Goal: Information Seeking & Learning: Find specific fact

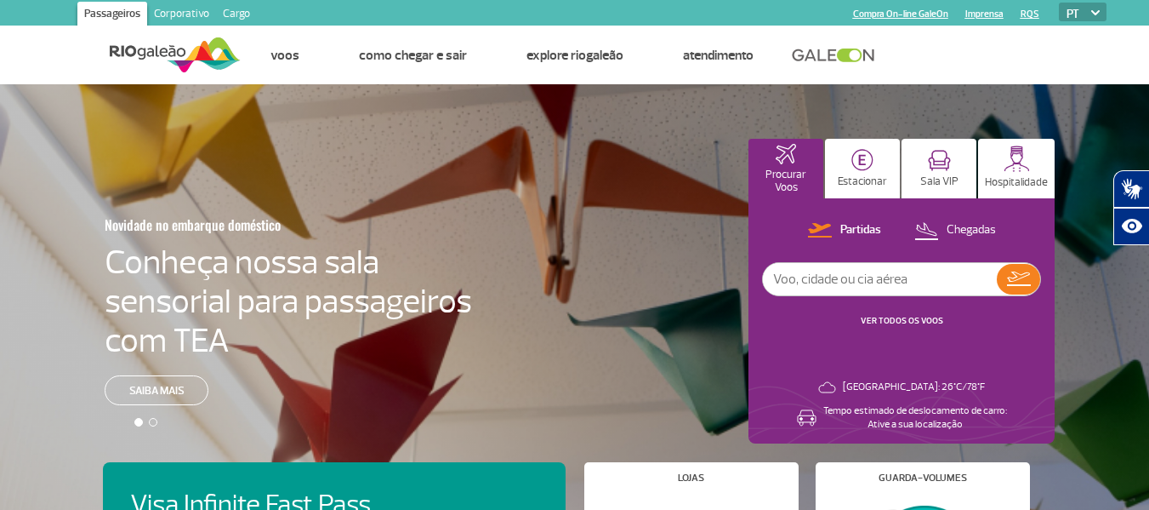
click at [172, 3] on link "Corporativo" at bounding box center [181, 15] width 69 height 27
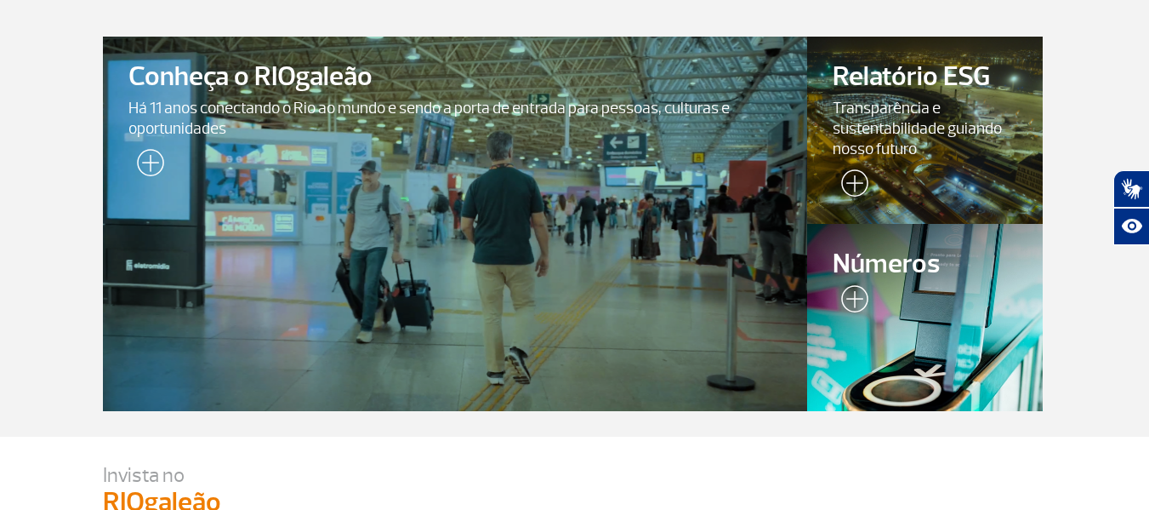
scroll to position [107, 0]
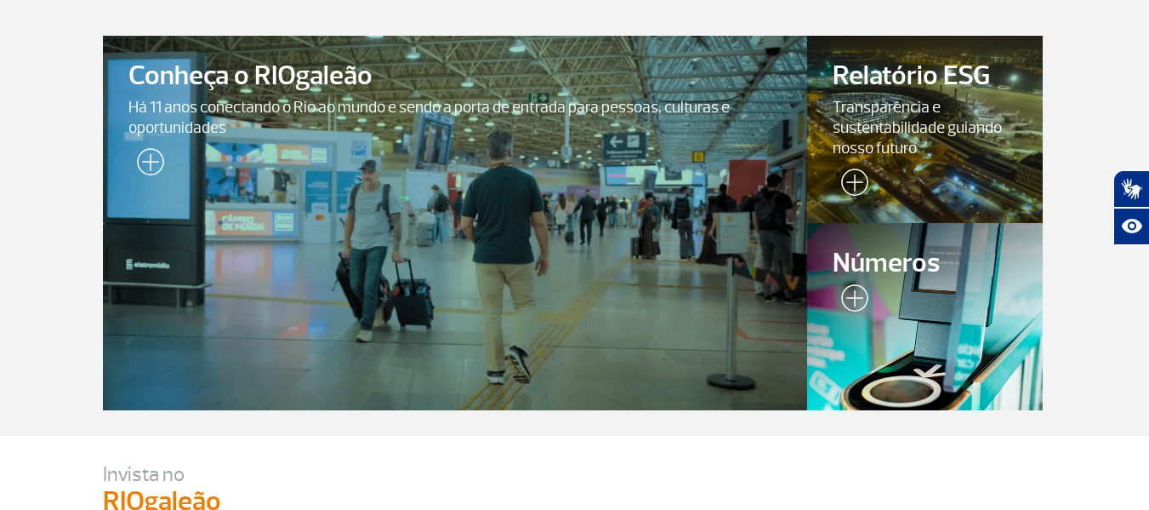
click at [872, 317] on div at bounding box center [925, 316] width 240 height 191
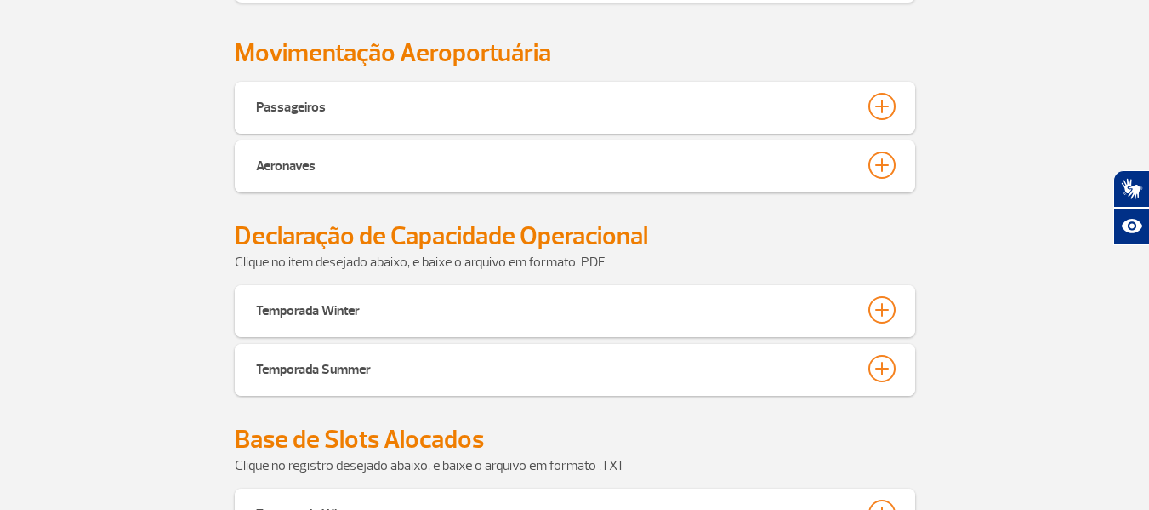
scroll to position [769, 0]
click at [305, 110] on div "Passageiros" at bounding box center [291, 104] width 70 height 24
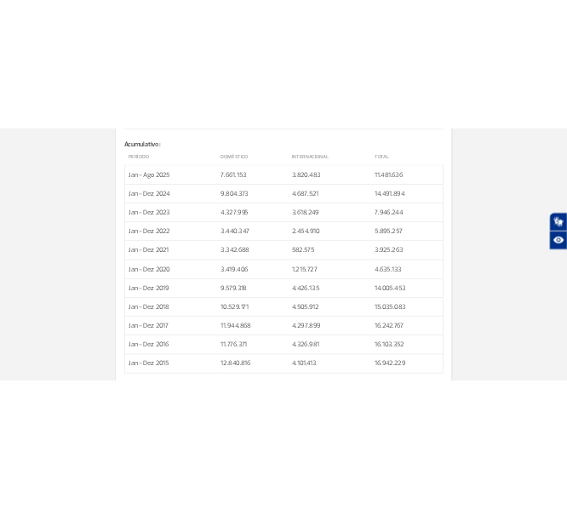
scroll to position [3635, 0]
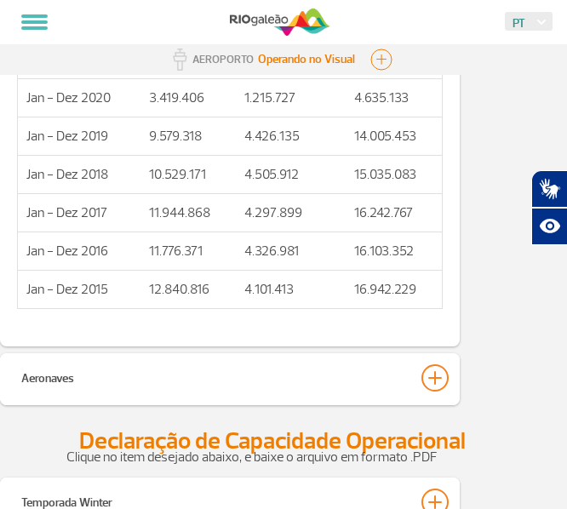
click at [185, 193] on td "10.529.171" at bounding box center [187, 174] width 94 height 38
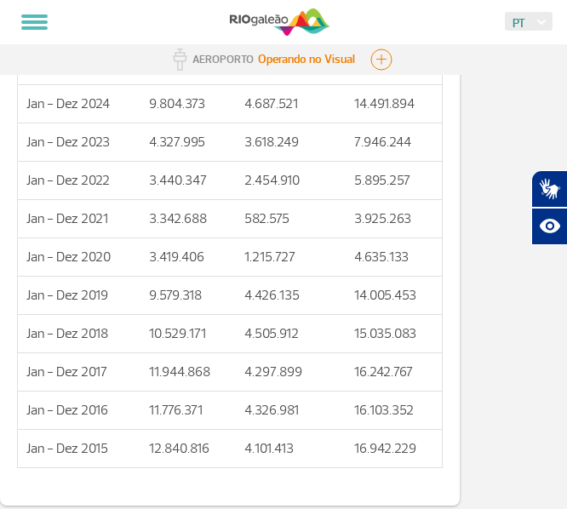
scroll to position [3475, 0]
click at [394, 219] on td "3.925.263" at bounding box center [393, 219] width 96 height 38
click at [393, 185] on td "5.895.257" at bounding box center [393, 181] width 96 height 38
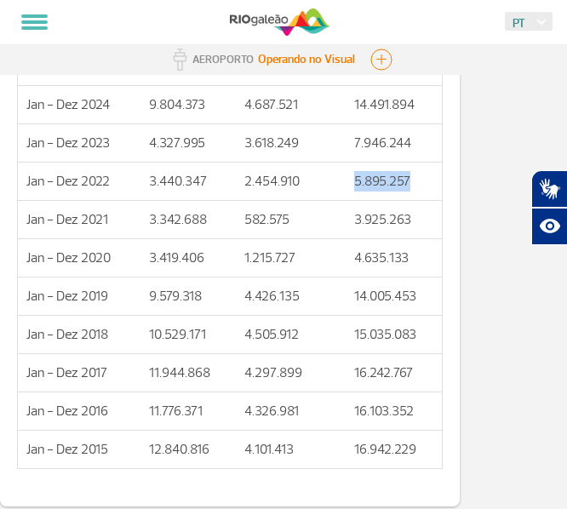
click at [393, 185] on td "5.895.257" at bounding box center [393, 181] width 96 height 38
click at [402, 148] on p "7.946.244" at bounding box center [393, 143] width 79 height 20
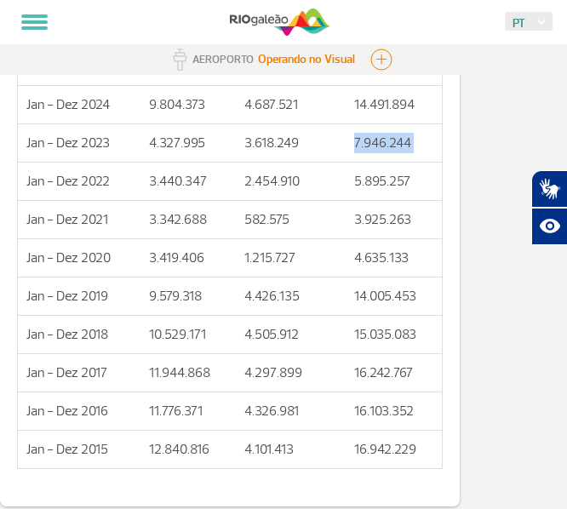
copy tbody "7.946.244"
click at [399, 109] on p "14.491.894" at bounding box center [393, 104] width 79 height 20
click at [397, 108] on p "14.491.894" at bounding box center [393, 104] width 79 height 20
copy tbody "14.491.894"
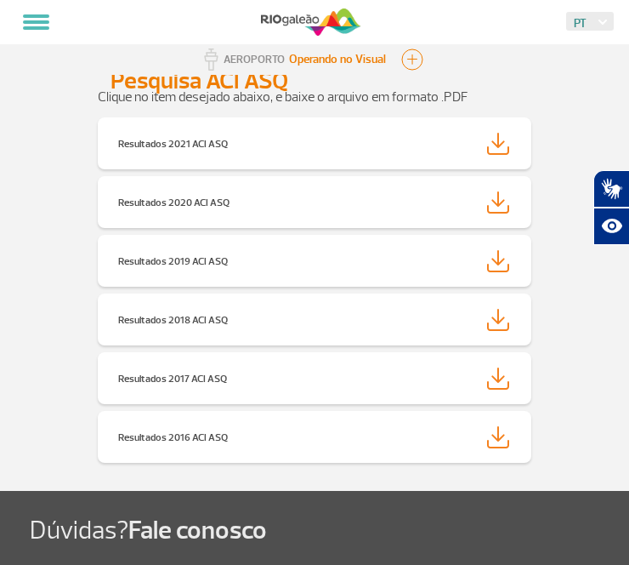
scroll to position [3900, 0]
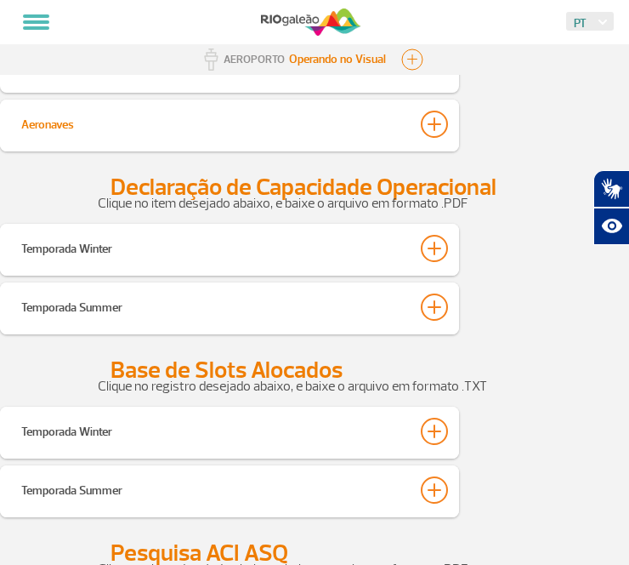
click at [150, 139] on button "Aeronaves" at bounding box center [229, 124] width 419 height 29
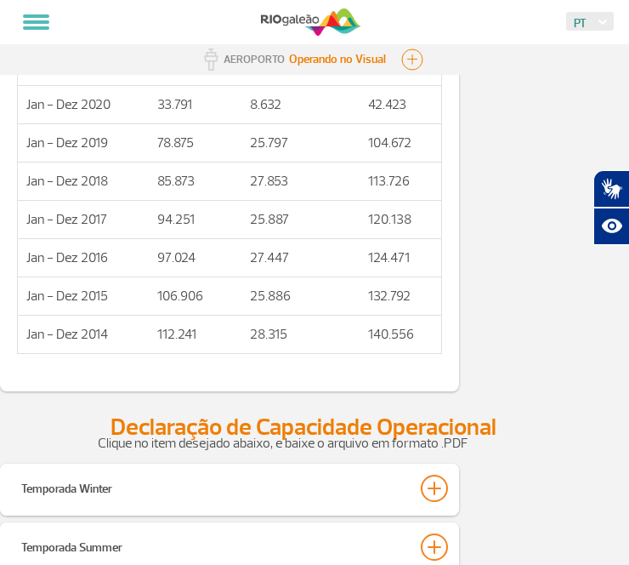
scroll to position [6831, 0]
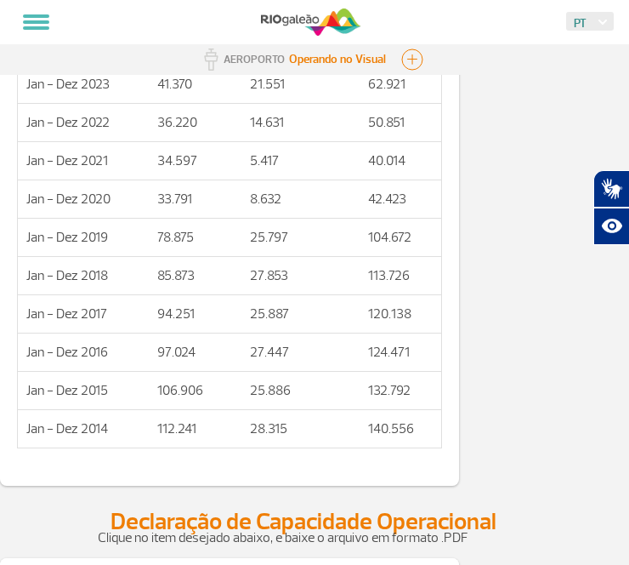
click at [213, 333] on td "94.251" at bounding box center [195, 313] width 93 height 38
click at [396, 248] on p "104.672" at bounding box center [400, 237] width 65 height 20
click at [398, 215] on td "42.423" at bounding box center [401, 198] width 83 height 38
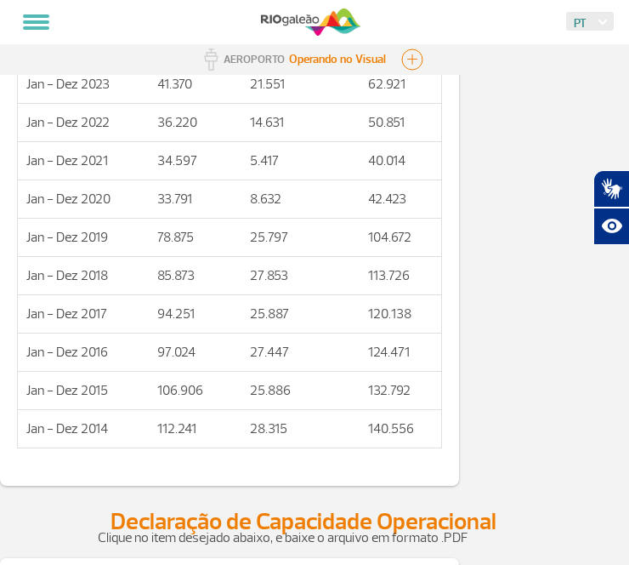
click at [389, 171] on td "40.014" at bounding box center [401, 160] width 83 height 38
click at [396, 133] on p "50.851" at bounding box center [400, 122] width 65 height 20
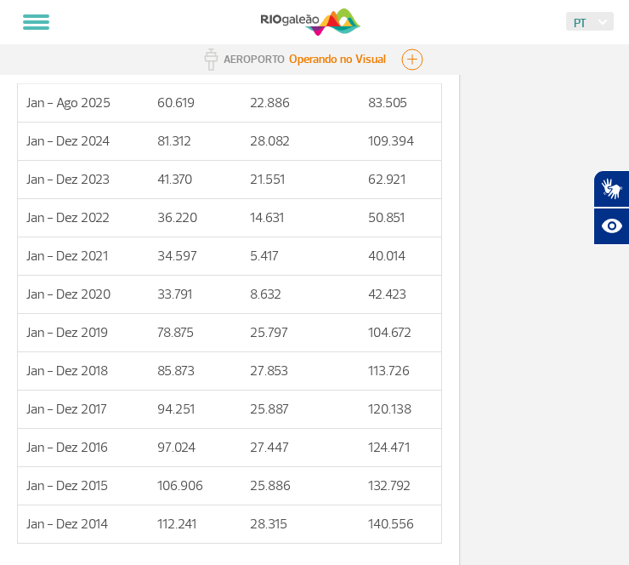
click at [389, 190] on p "62.921" at bounding box center [400, 179] width 65 height 20
copy p "62.921"
drag, startPoint x: 374, startPoint y: 215, endPoint x: 385, endPoint y: 214, distance: 11.1
click at [374, 198] on td "62.921" at bounding box center [401, 179] width 83 height 38
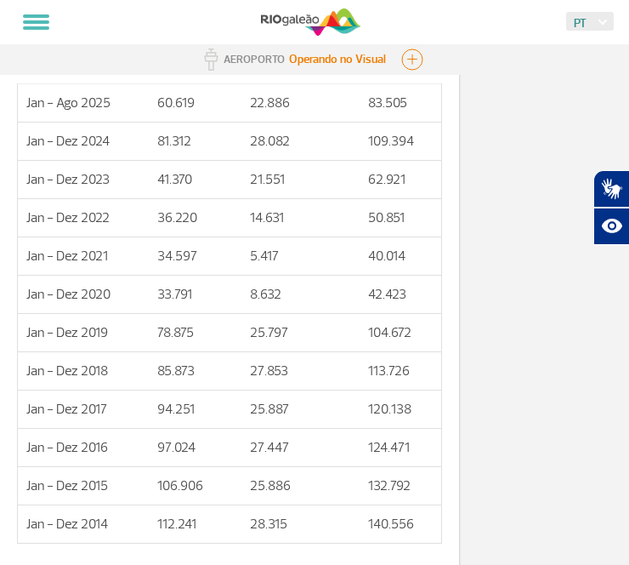
click at [401, 151] on p "109.394" at bounding box center [400, 141] width 65 height 20
copy p "109.394"
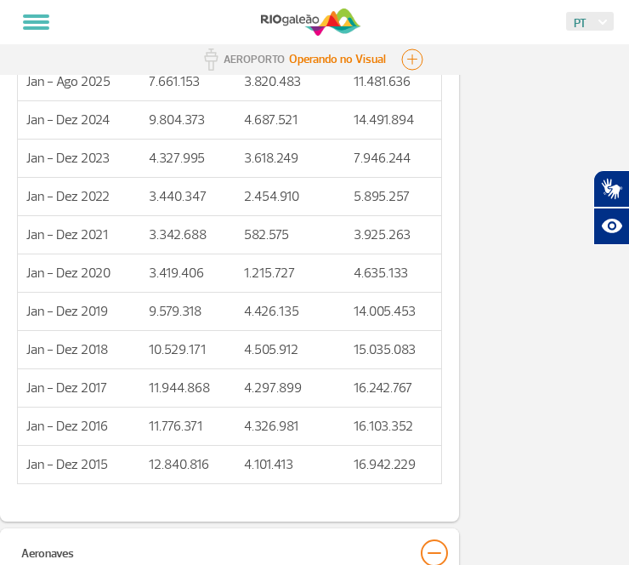
scroll to position [3428, 0]
